Goal: Task Accomplishment & Management: Use online tool/utility

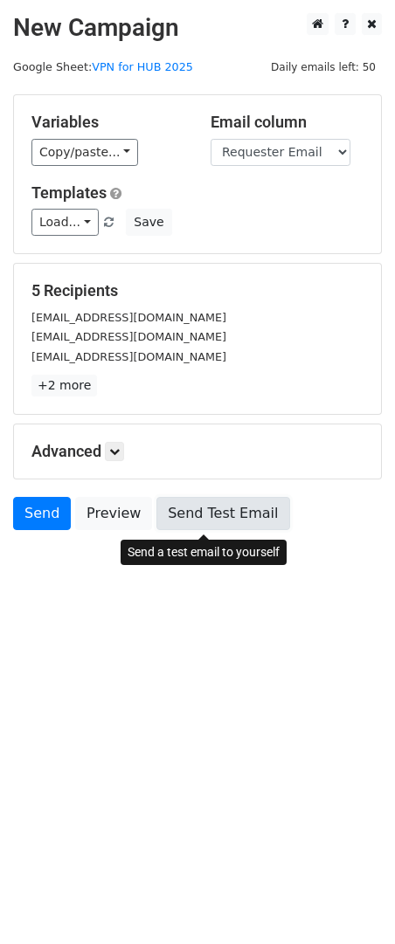
click at [181, 516] on link "Send Test Email" at bounding box center [222, 513] width 133 height 33
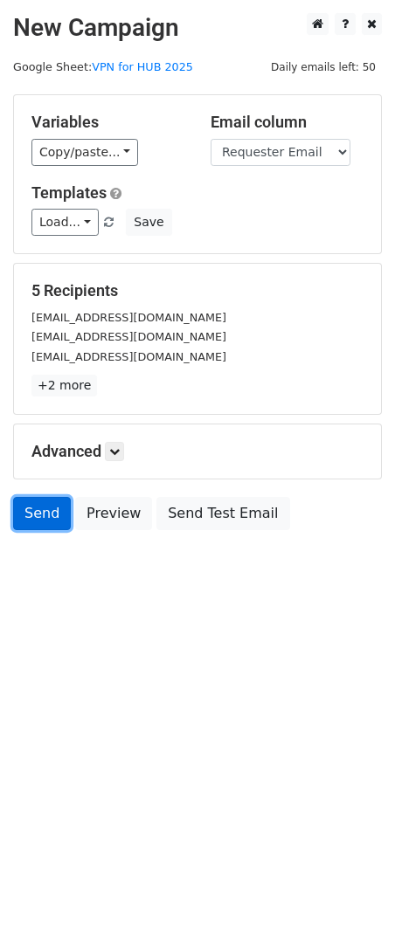
click at [18, 519] on link "Send" at bounding box center [42, 513] width 58 height 33
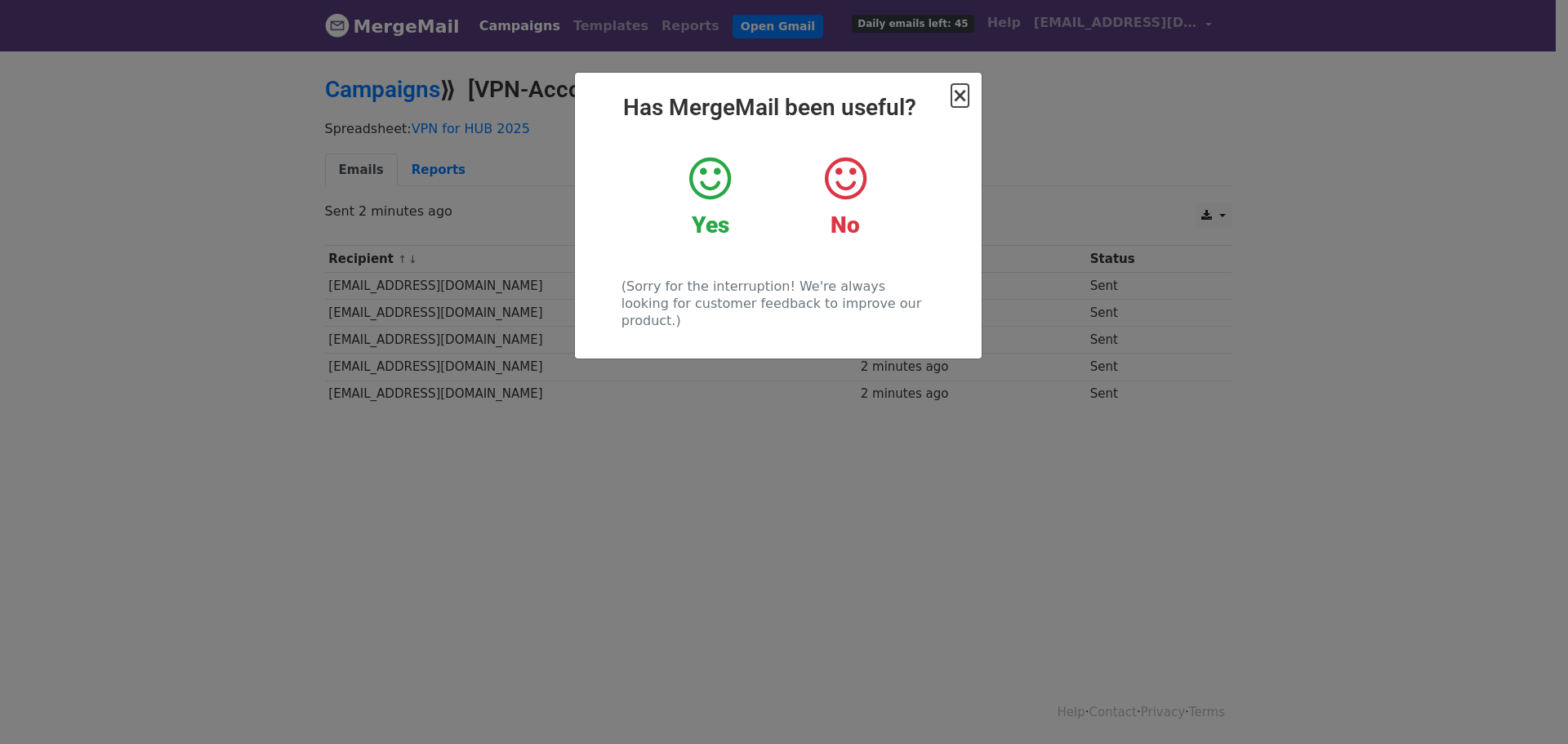
click at [957, 95] on span "×" at bounding box center [959, 95] width 16 height 22
